Goal: Information Seeking & Learning: Find specific fact

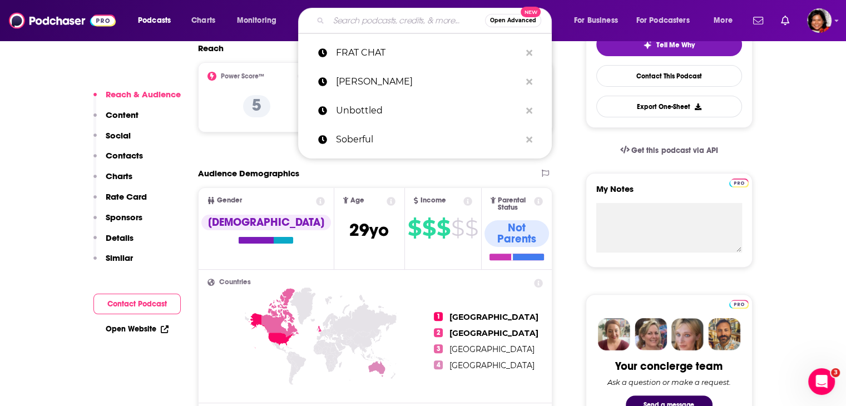
click at [347, 22] on input "Search podcasts, credits, & more..." at bounding box center [407, 21] width 156 height 18
paste input "The Nerd Cantina Show"
type input "The Nerd Cantina Show"
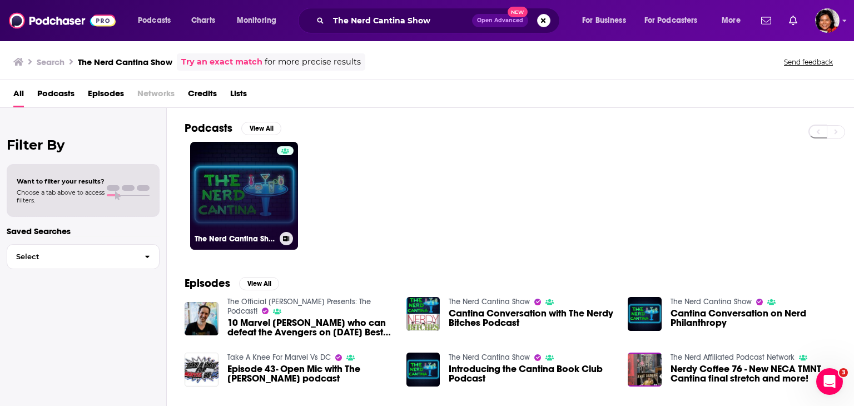
click at [246, 197] on link "The Nerd Cantina Show" at bounding box center [244, 196] width 108 height 108
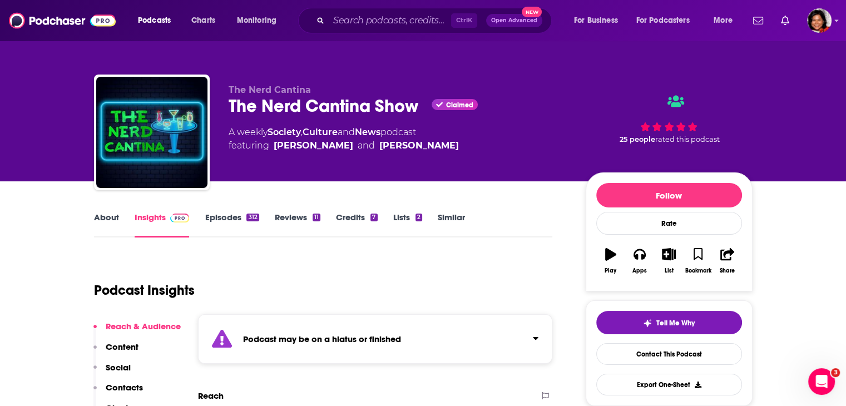
click at [517, 343] on div "Podcast may be on a hiatus or finished" at bounding box center [375, 339] width 355 height 50
click at [518, 341] on div "Podcast may be on a hiatus or finished This podcast hasn't released an episode …" at bounding box center [375, 345] width 355 height 62
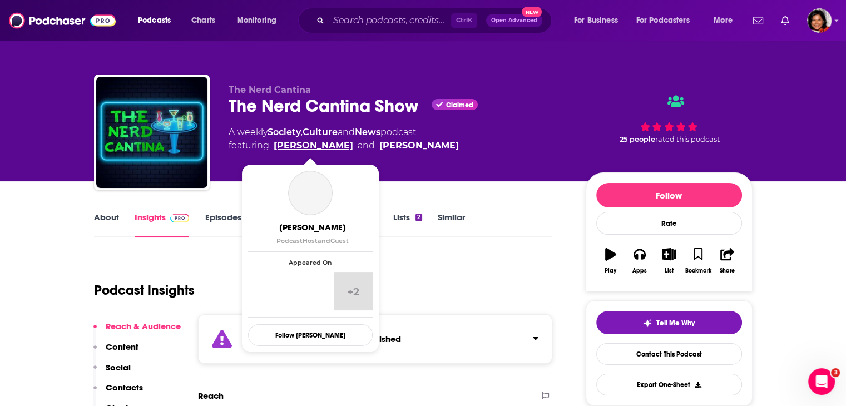
click at [324, 146] on link "[PERSON_NAME]" at bounding box center [314, 145] width 80 height 13
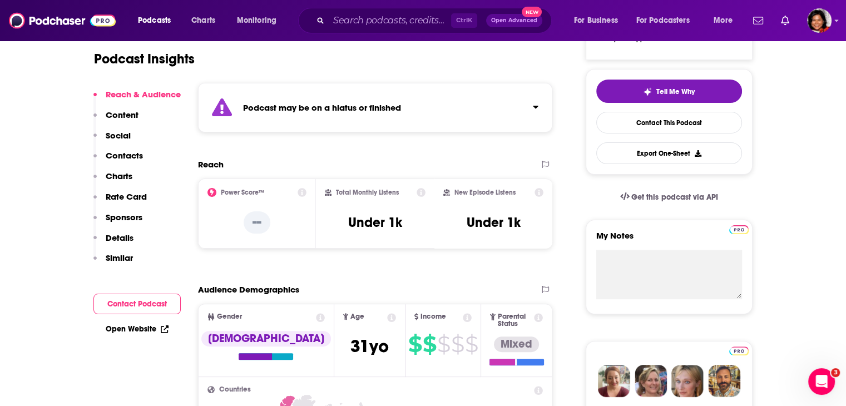
scroll to position [334, 0]
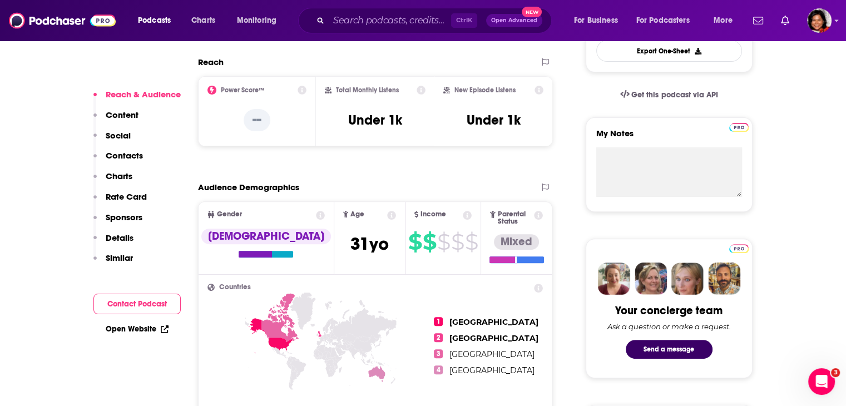
click at [129, 328] on link "Open Website" at bounding box center [137, 328] width 63 height 9
